Goal: Information Seeking & Learning: Learn about a topic

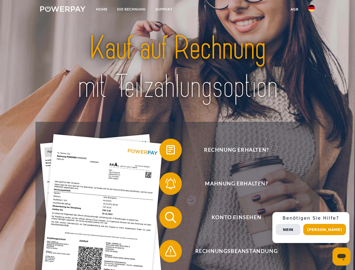
click at [63, 10] on img at bounding box center [62, 9] width 45 height 6
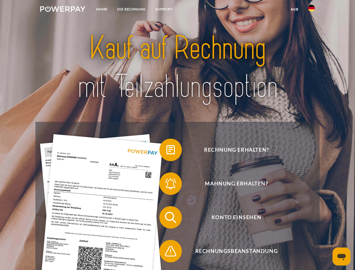
click at [311, 10] on img at bounding box center [311, 8] width 7 height 7
click at [294, 9] on link "agb" at bounding box center [294, 9] width 17 height 10
click at [166, 151] on span at bounding box center [162, 150] width 28 height 28
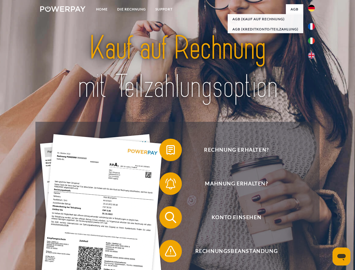
click at [166, 185] on span at bounding box center [162, 183] width 28 height 28
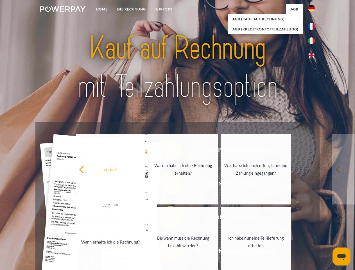
click at [166, 218] on link "Bis wann muss die Rechnung bezahlt werden?" at bounding box center [183, 241] width 70 height 70
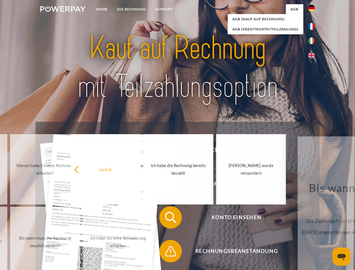
click at [166, 252] on span at bounding box center [162, 251] width 28 height 28
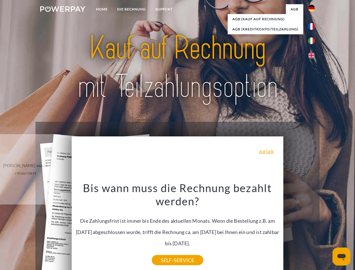
click at [313, 227] on div "Rechnung erhalten? Mahnung erhalten? Konto einsehen" at bounding box center [177, 234] width 284 height 225
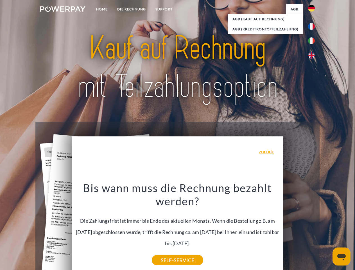
click at [299, 228] on span "Konto einsehen" at bounding box center [236, 217] width 138 height 22
click at [326, 229] on header "Home DIE RECHNUNG SUPPORT" at bounding box center [177, 194] width 355 height 388
